Goal: Share content

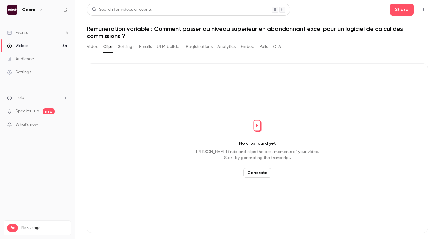
click at [36, 32] on link "Events 3" at bounding box center [37, 32] width 75 height 13
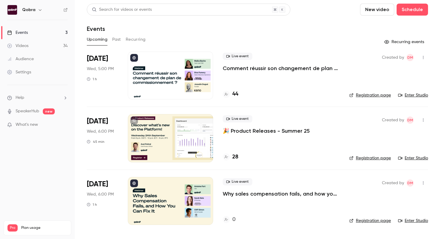
click at [37, 42] on link "Videos 34" at bounding box center [37, 45] width 75 height 13
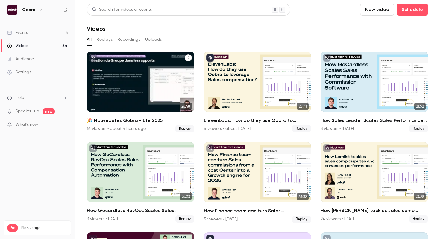
click at [140, 99] on div "🎉 Nouveautés Qobra - Été 2025" at bounding box center [140, 82] width 107 height 60
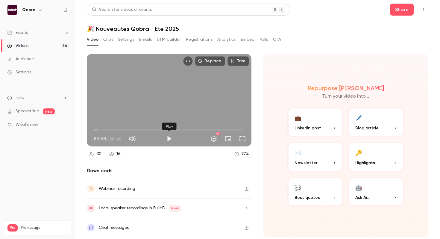
click at [169, 140] on button "Play" at bounding box center [169, 139] width 12 height 12
click at [243, 140] on button "Full screen" at bounding box center [243, 139] width 12 height 12
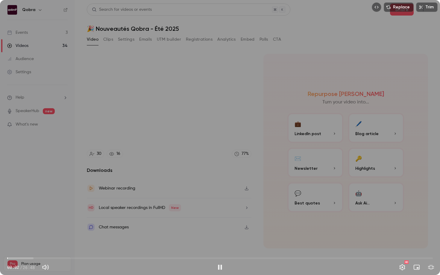
click at [31, 239] on span "00:02" at bounding box center [220, 259] width 426 height 10
click at [49, 239] on span "01:32" at bounding box center [220, 259] width 426 height 10
click at [64, 239] on span "02:36" at bounding box center [220, 259] width 426 height 10
click at [107, 239] on span "06:17" at bounding box center [220, 259] width 426 height 10
click at [137, 239] on span "06:24" at bounding box center [220, 259] width 426 height 10
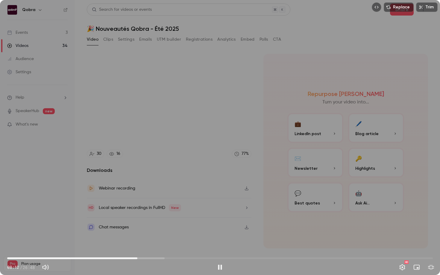
click at [218, 239] on span "08:12" at bounding box center [220, 259] width 426 height 10
click at [247, 239] on span "13:19" at bounding box center [220, 259] width 426 height 10
click at [297, 239] on span "15:11" at bounding box center [220, 259] width 426 height 10
click at [323, 239] on span "18:14" at bounding box center [220, 259] width 426 height 10
click at [348, 239] on span "19:58" at bounding box center [220, 259] width 426 height 10
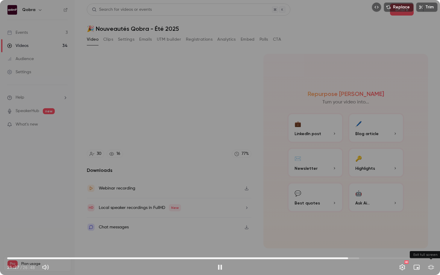
click at [434, 239] on button "Exit full screen" at bounding box center [431, 268] width 12 height 12
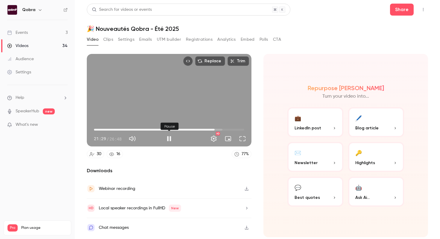
click at [172, 140] on button "Pause" at bounding box center [169, 139] width 12 height 12
type input "******"
click at [225, 40] on button "Analytics" at bounding box center [226, 40] width 19 height 10
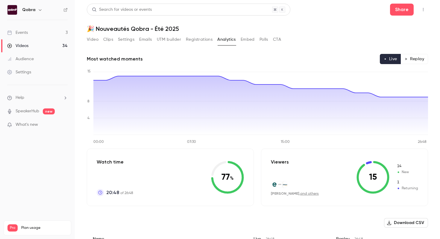
click at [40, 33] on link "Events 3" at bounding box center [37, 32] width 75 height 13
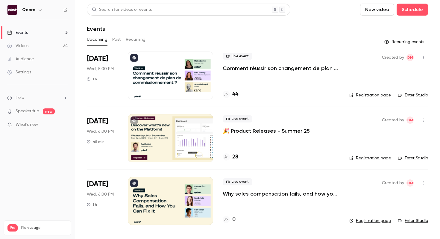
click at [237, 94] on h4 "44" at bounding box center [235, 94] width 6 height 8
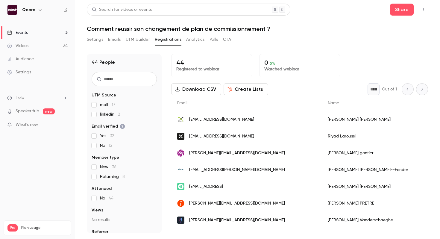
click at [34, 31] on link "Events 3" at bounding box center [37, 32] width 75 height 13
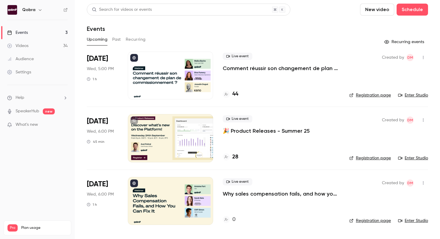
click at [46, 45] on link "Videos 34" at bounding box center [37, 45] width 75 height 13
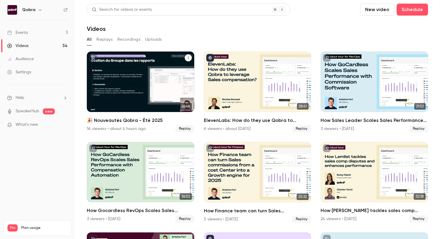
click at [143, 121] on h2 "🎉 Nouveautés Qobra - Été 2025" at bounding box center [140, 120] width 107 height 7
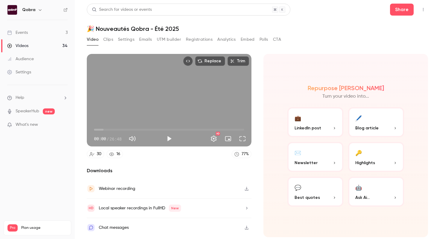
click at [206, 40] on button "Registrations" at bounding box center [199, 40] width 27 height 10
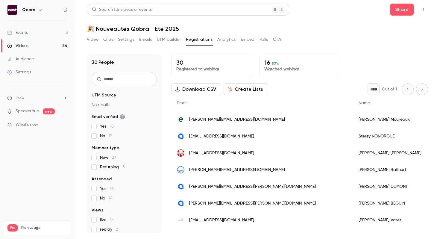
click at [171, 39] on button "UTM builder" at bounding box center [169, 40] width 24 height 10
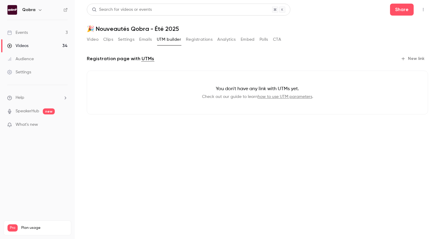
click at [229, 40] on button "Analytics" at bounding box center [226, 40] width 19 height 10
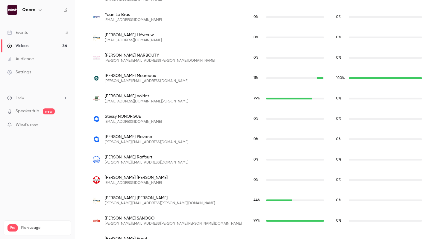
click at [156, 138] on div "Laurie Piovano laurie.piovano@autosphere.fr" at bounding box center [167, 139] width 149 height 11
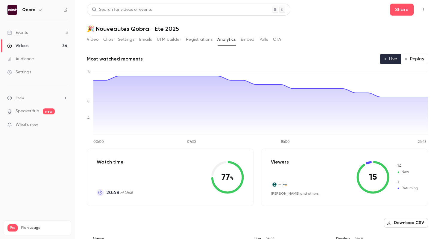
click at [42, 34] on link "Events 3" at bounding box center [37, 32] width 75 height 13
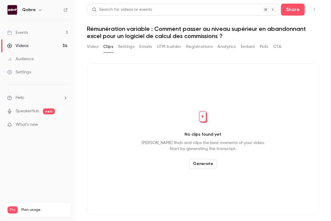
click at [58, 34] on link "Events 3" at bounding box center [37, 32] width 75 height 13
click at [35, 38] on link "Events 3" at bounding box center [37, 32] width 75 height 13
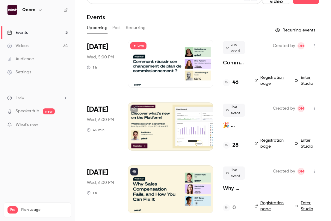
scroll to position [15, 0]
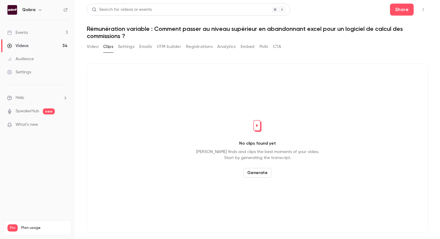
click at [55, 31] on link "Events 3" at bounding box center [37, 32] width 75 height 13
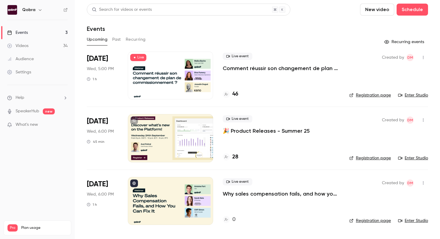
click at [237, 95] on h4 "46" at bounding box center [235, 94] width 6 height 8
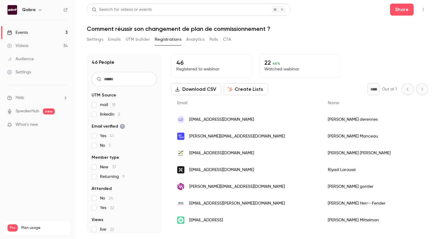
click at [192, 41] on button "Analytics" at bounding box center [195, 40] width 19 height 10
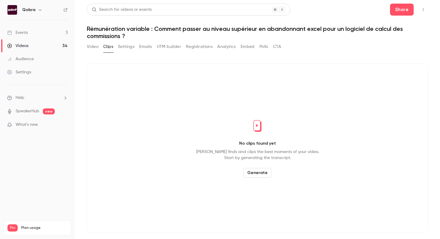
click at [38, 31] on link "Events 3" at bounding box center [37, 32] width 75 height 13
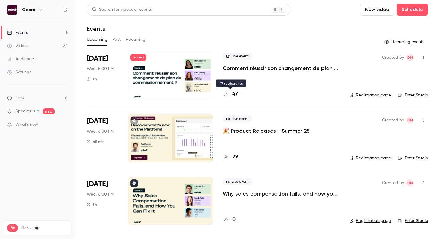
click at [236, 94] on h4 "47" at bounding box center [235, 94] width 6 height 8
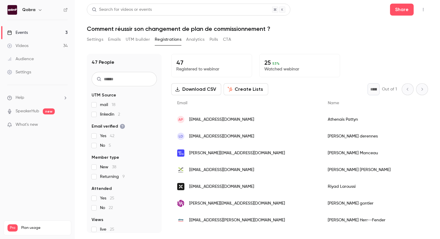
click at [199, 39] on button "Analytics" at bounding box center [195, 40] width 19 height 10
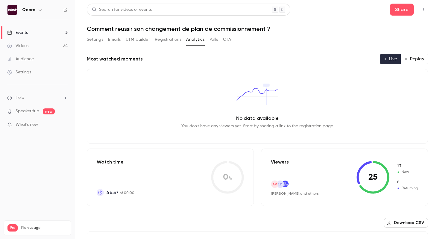
click at [168, 39] on button "Registrations" at bounding box center [168, 40] width 27 height 10
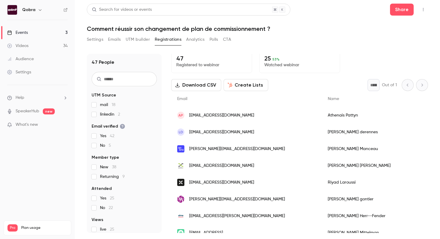
scroll to position [5, 0]
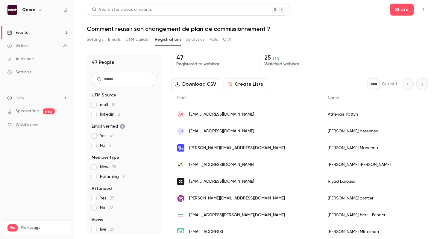
click at [56, 31] on link "Events 3" at bounding box center [37, 32] width 75 height 13
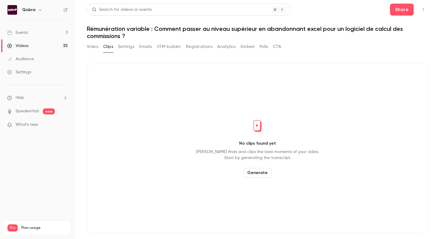
click at [57, 31] on link "Events 3" at bounding box center [37, 32] width 75 height 13
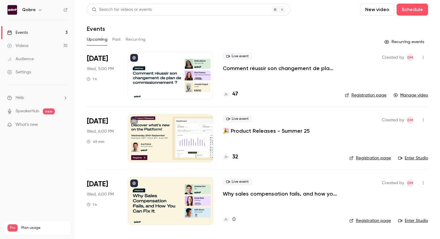
click at [237, 95] on h4 "47" at bounding box center [235, 94] width 6 height 8
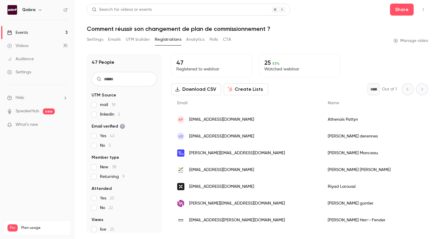
click at [197, 40] on button "Analytics" at bounding box center [195, 40] width 19 height 10
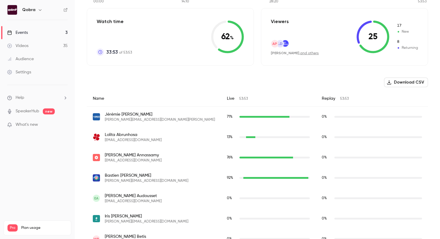
scroll to position [31, 0]
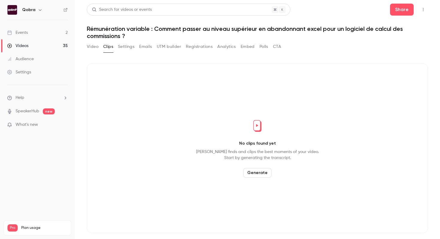
click at [43, 25] on ul "Events 2 Videos 35 Audience Settings" at bounding box center [37, 52] width 75 height 65
click at [43, 33] on link "Events 2" at bounding box center [37, 32] width 75 height 13
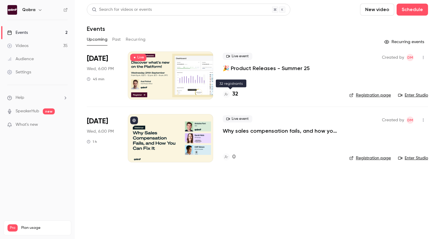
click at [237, 93] on h4 "32" at bounding box center [235, 94] width 6 height 8
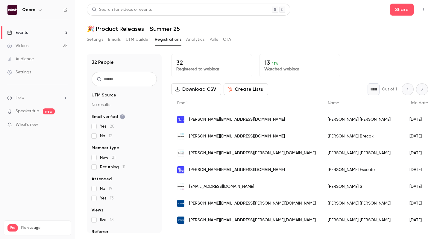
click at [55, 30] on link "Events 2" at bounding box center [37, 32] width 75 height 13
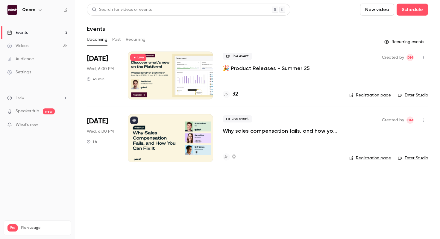
click at [35, 46] on link "Videos 35" at bounding box center [37, 45] width 75 height 13
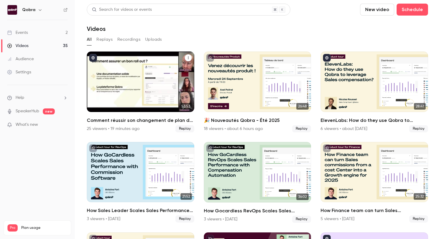
click at [125, 122] on h2 "Comment réussir son changement de plan de commissionnement ?" at bounding box center [140, 120] width 107 height 7
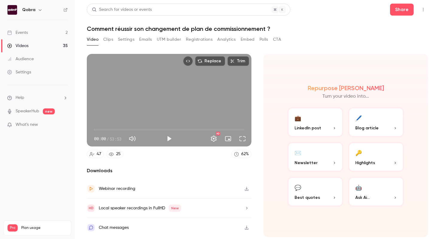
click at [220, 41] on button "Analytics" at bounding box center [226, 40] width 19 height 10
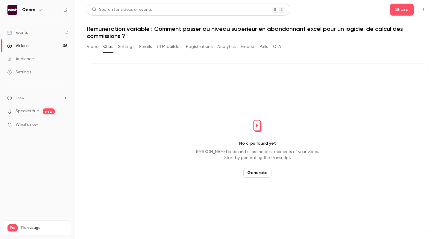
click at [54, 34] on link "Events 2" at bounding box center [37, 32] width 75 height 13
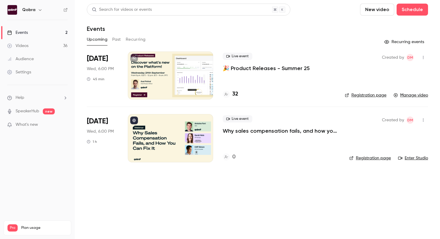
click at [47, 41] on link "Videos 36" at bounding box center [37, 45] width 75 height 13
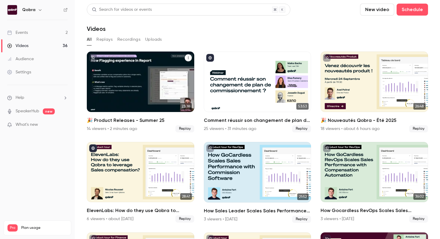
click at [184, 119] on h2 "🎉 Product Releases - Summer 25" at bounding box center [140, 120] width 107 height 7
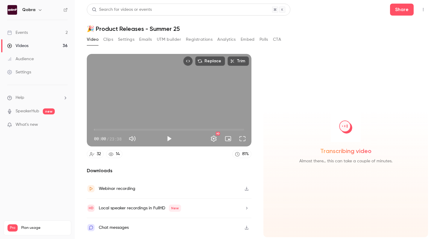
click at [424, 10] on icon "Top Bar Actions" at bounding box center [423, 9] width 5 height 4
click at [405, 10] on div at bounding box center [220, 119] width 440 height 239
click at [405, 11] on button "Share" at bounding box center [402, 10] width 24 height 12
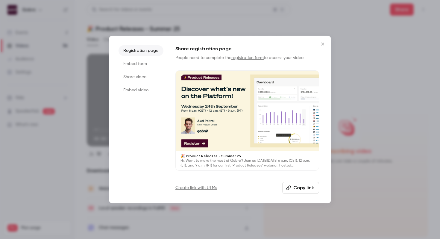
click at [297, 188] on button "Copy link" at bounding box center [300, 188] width 37 height 12
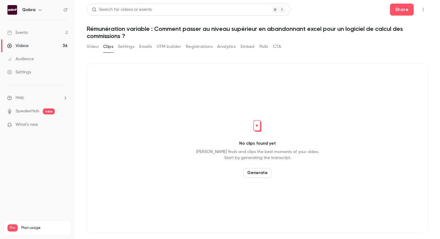
click at [60, 31] on link "Events 2" at bounding box center [37, 32] width 75 height 13
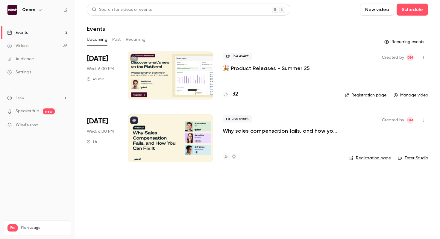
click at [46, 45] on link "Videos 36" at bounding box center [37, 45] width 75 height 13
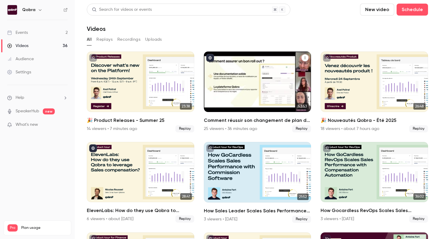
click at [270, 122] on h2 "Comment réussir son changement de plan de commissionnement ?" at bounding box center [257, 120] width 107 height 7
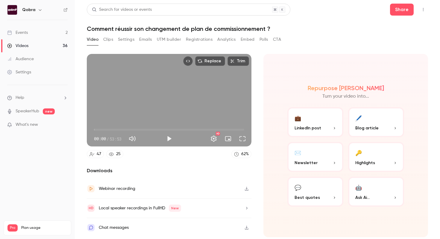
click at [219, 41] on button "Analytics" at bounding box center [226, 40] width 19 height 10
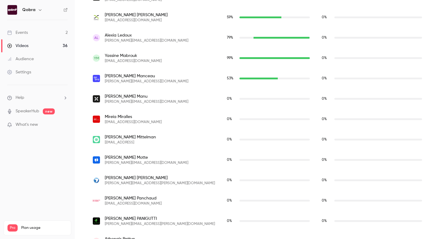
scroll to position [970, 0]
